Goal: Transaction & Acquisition: Book appointment/travel/reservation

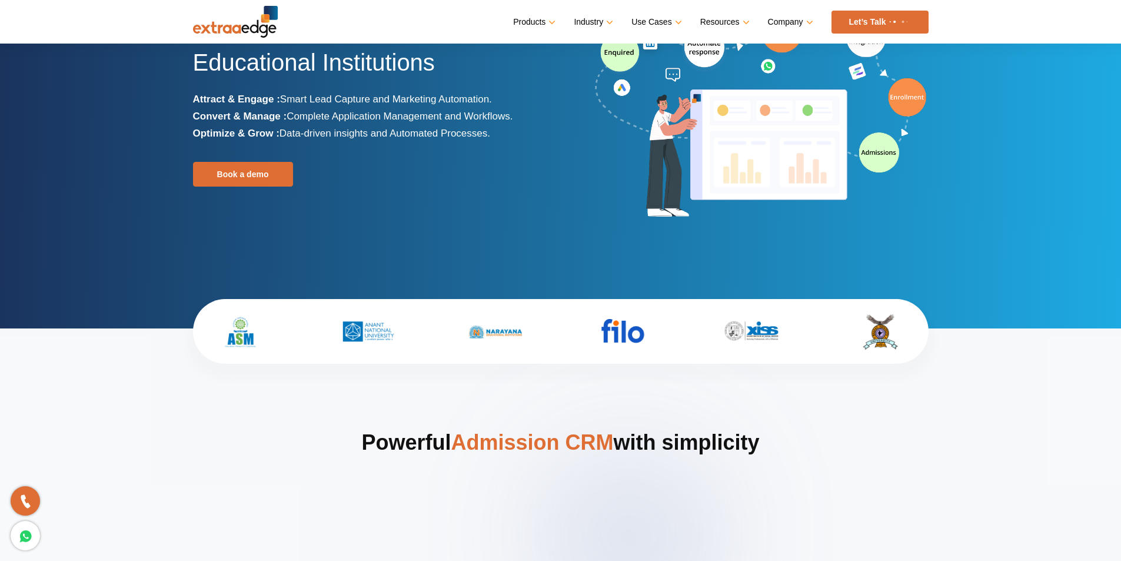
scroll to position [118, 0]
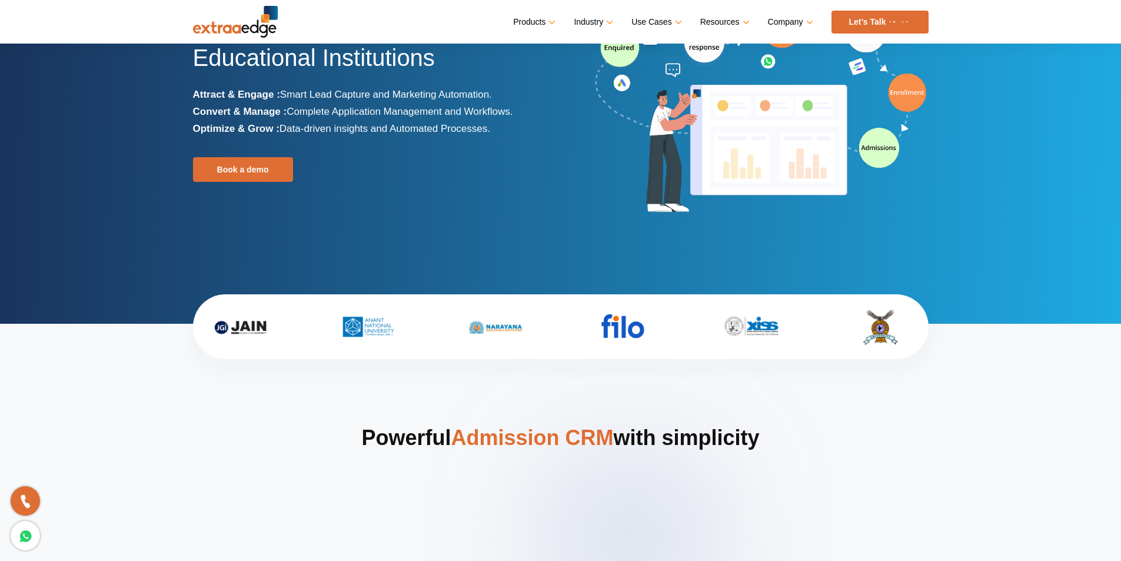
click at [308, 204] on div "Loved by 500+ Admission Teams The Best Admission CRM for Educational Institutio…" at bounding box center [372, 107] width 359 height 233
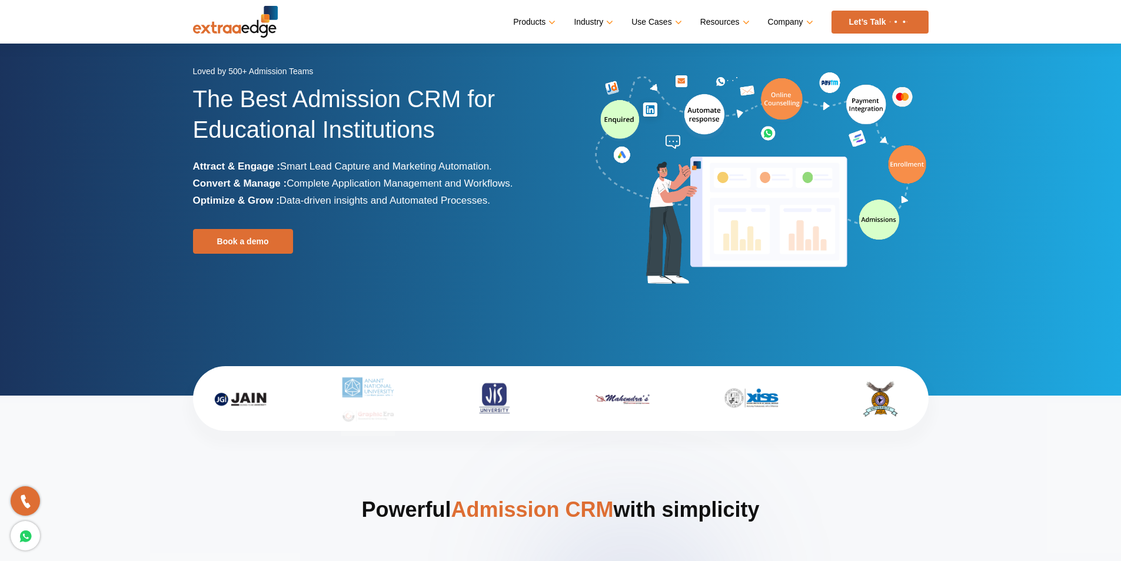
scroll to position [0, 0]
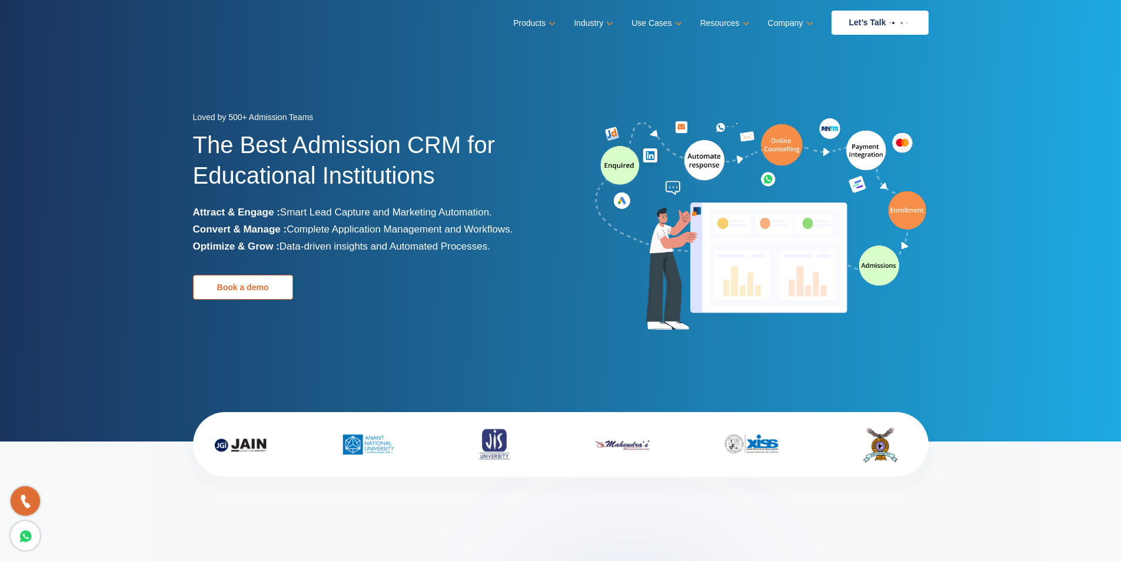
click at [267, 284] on link "Book a demo" at bounding box center [243, 287] width 100 height 25
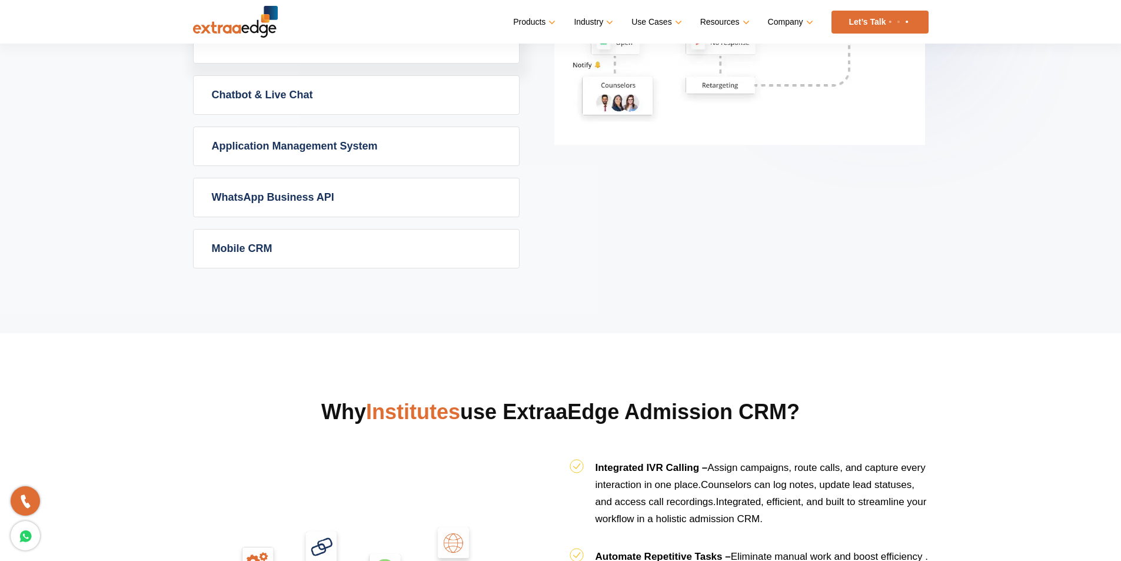
scroll to position [648, 0]
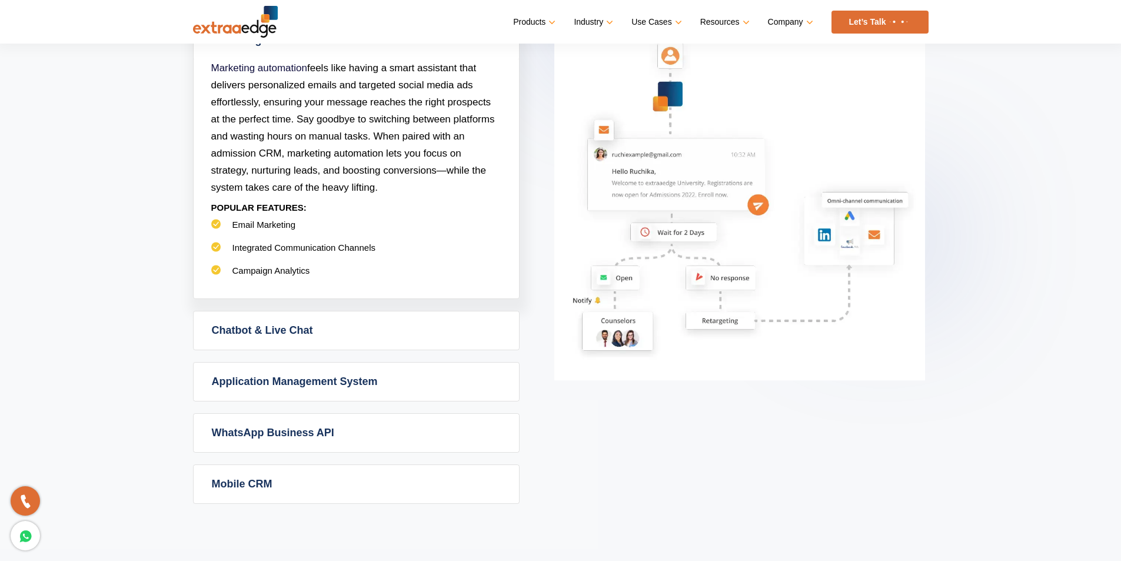
click at [288, 380] on link "Application Management System" at bounding box center [357, 382] width 326 height 38
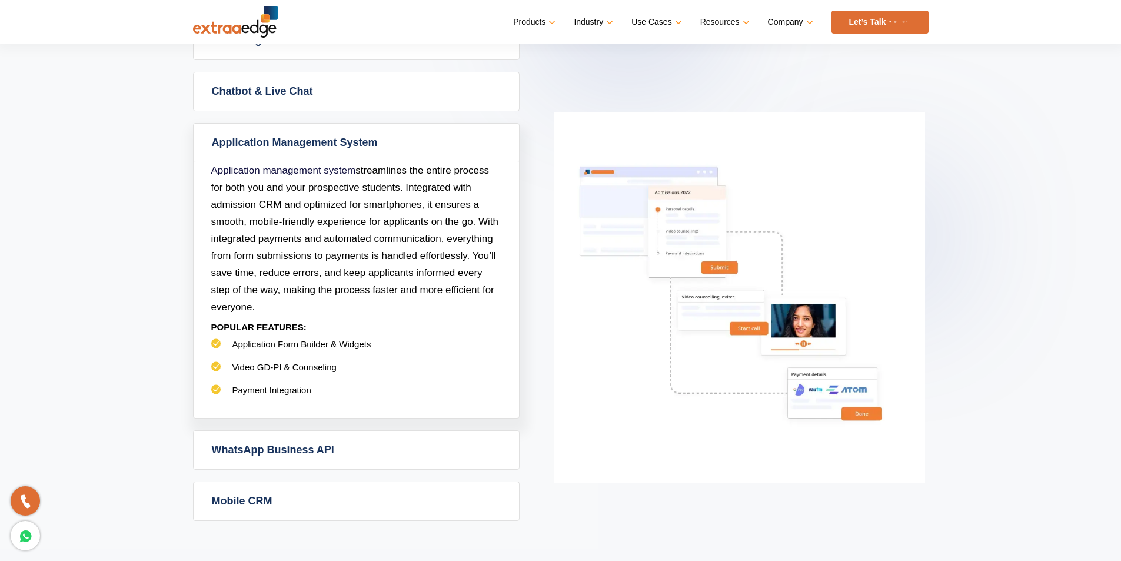
drag, startPoint x: 333, startPoint y: 388, endPoint x: 606, endPoint y: 443, distance: 278.6
click at [606, 443] on img at bounding box center [740, 297] width 371 height 371
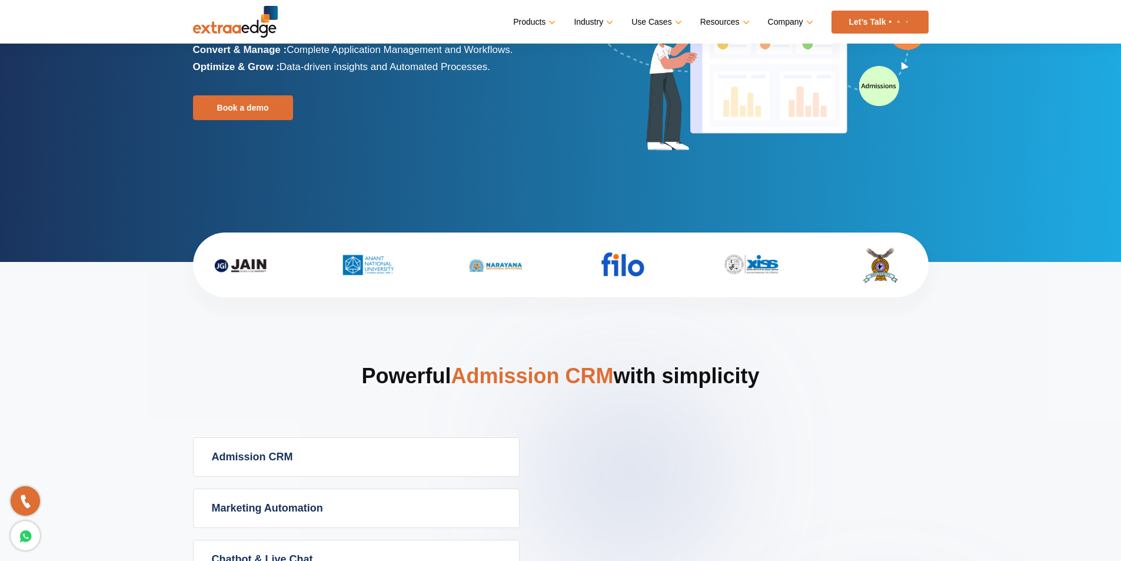
scroll to position [353, 0]
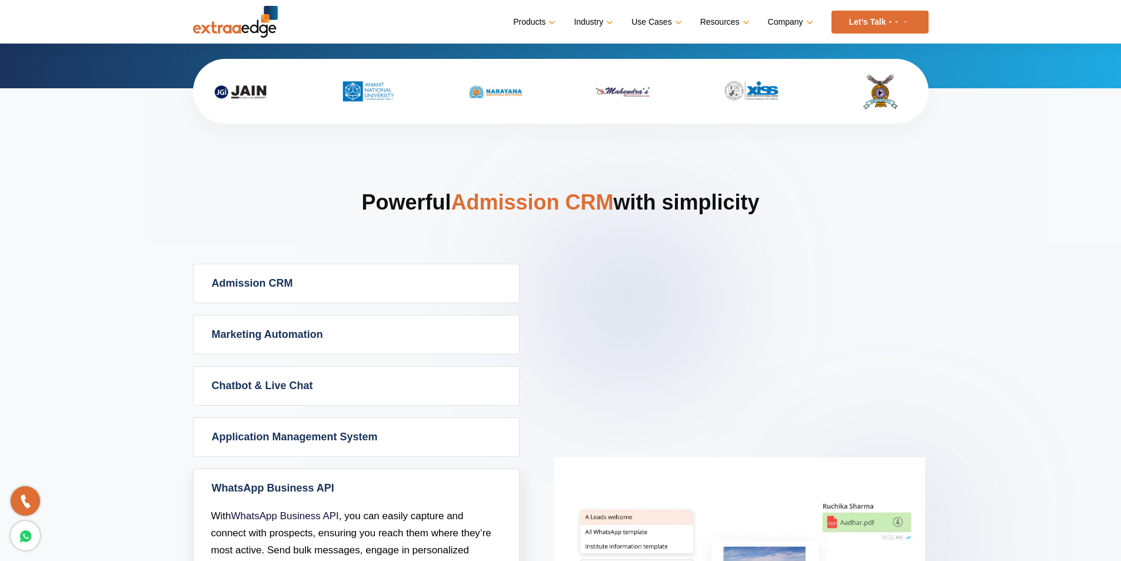
click at [258, 281] on link "Admission CRM" at bounding box center [357, 283] width 326 height 38
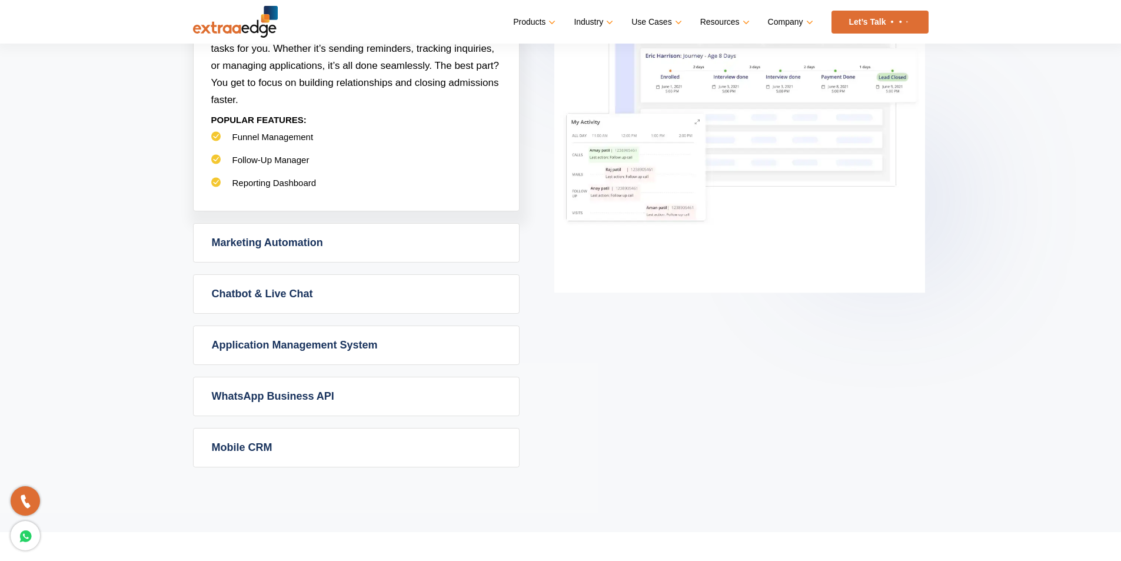
scroll to position [589, 0]
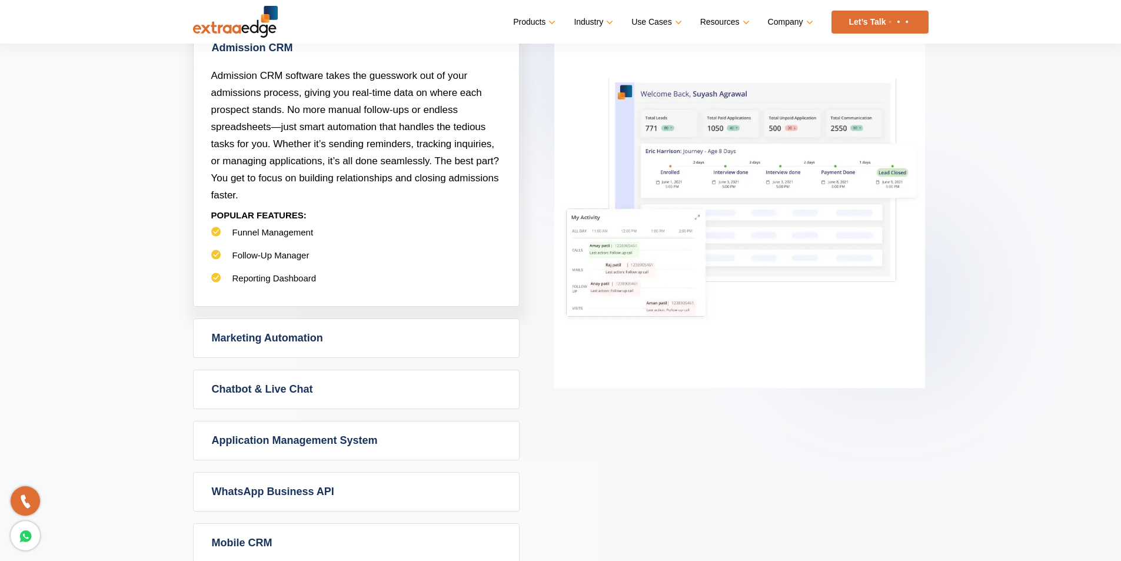
click at [274, 281] on li "Reporting Dashboard" at bounding box center [356, 284] width 290 height 23
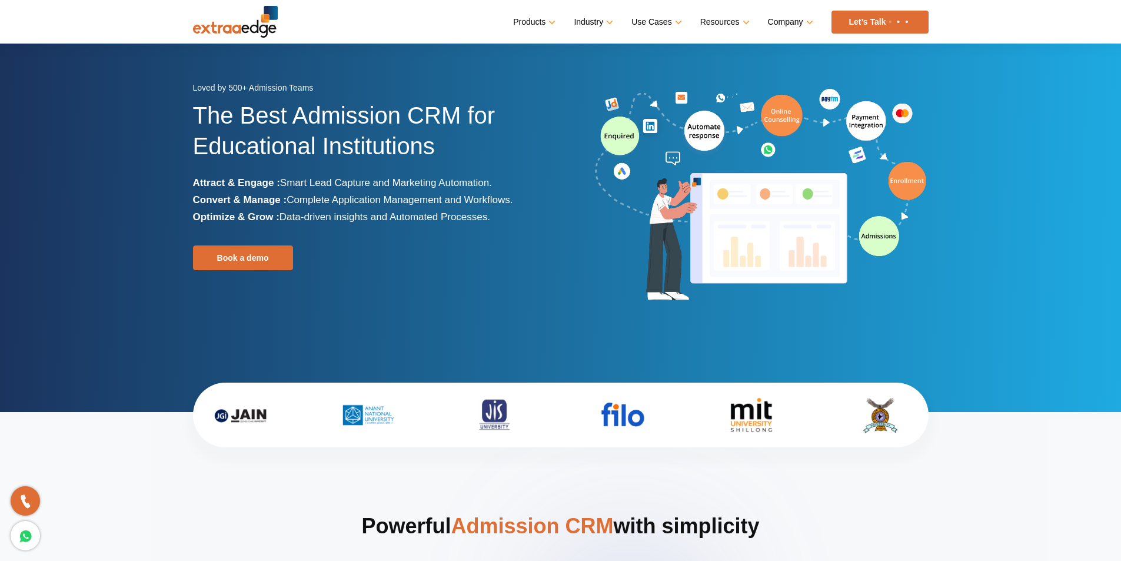
scroll to position [0, 0]
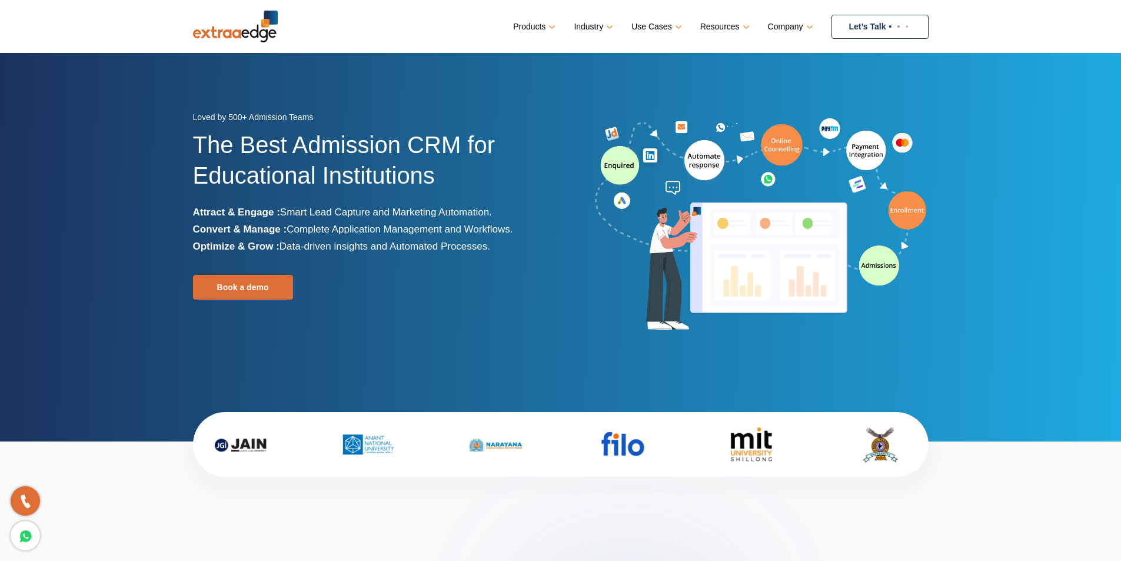
click at [891, 22] on link "Let’s Talk" at bounding box center [880, 27] width 97 height 24
